Goal: Go to known website: Access a specific website the user already knows

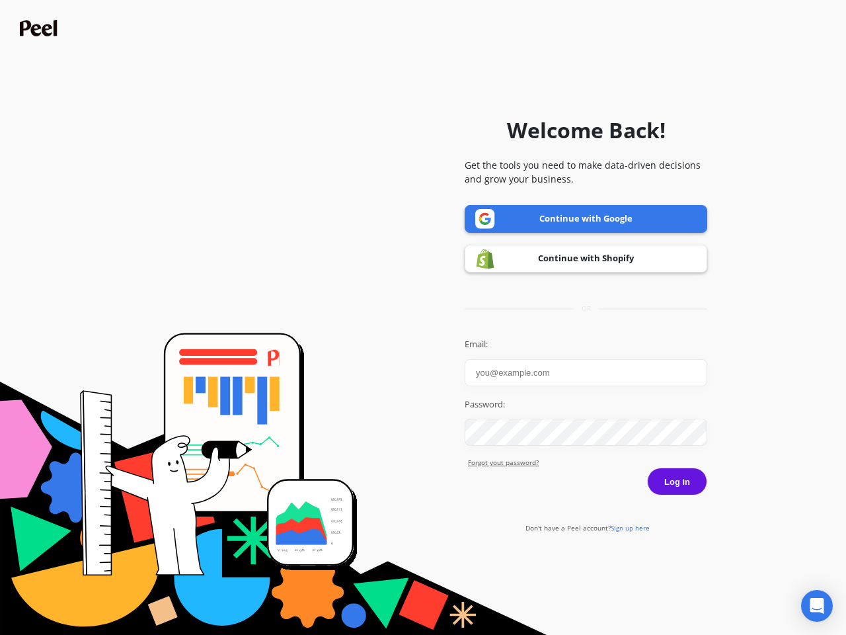
click at [817, 605] on icon "Open Intercom Messenger" at bounding box center [817, 605] width 14 height 16
